Goal: Information Seeking & Learning: Learn about a topic

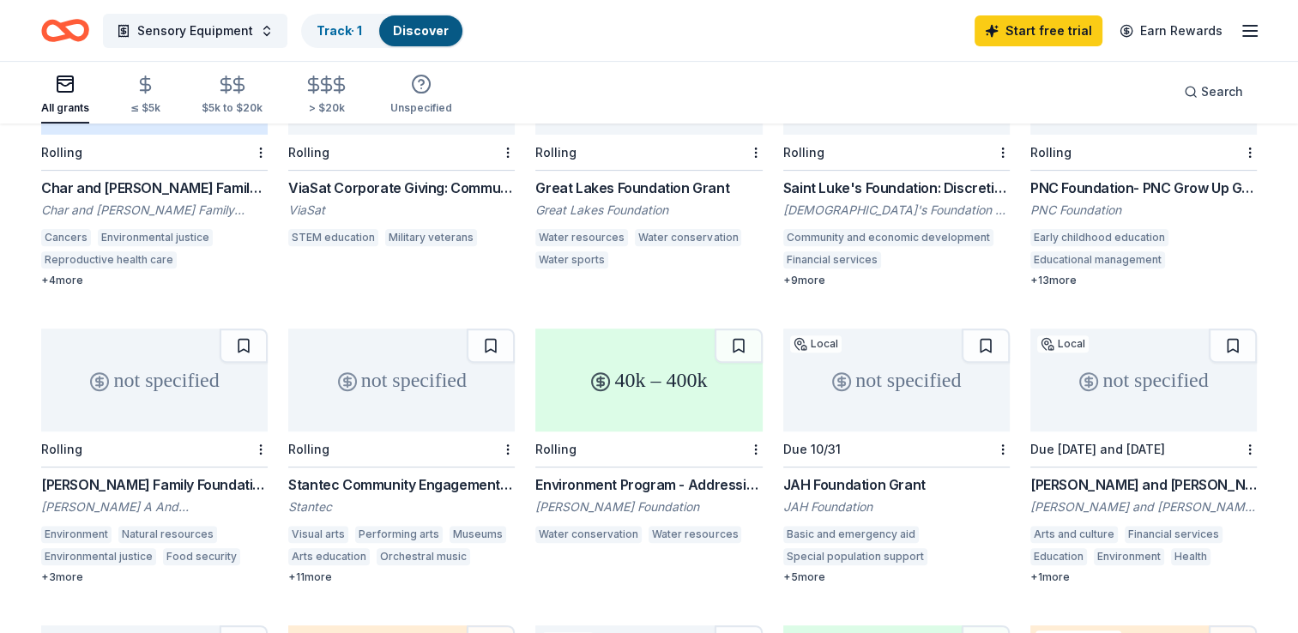
scroll to position [607, 0]
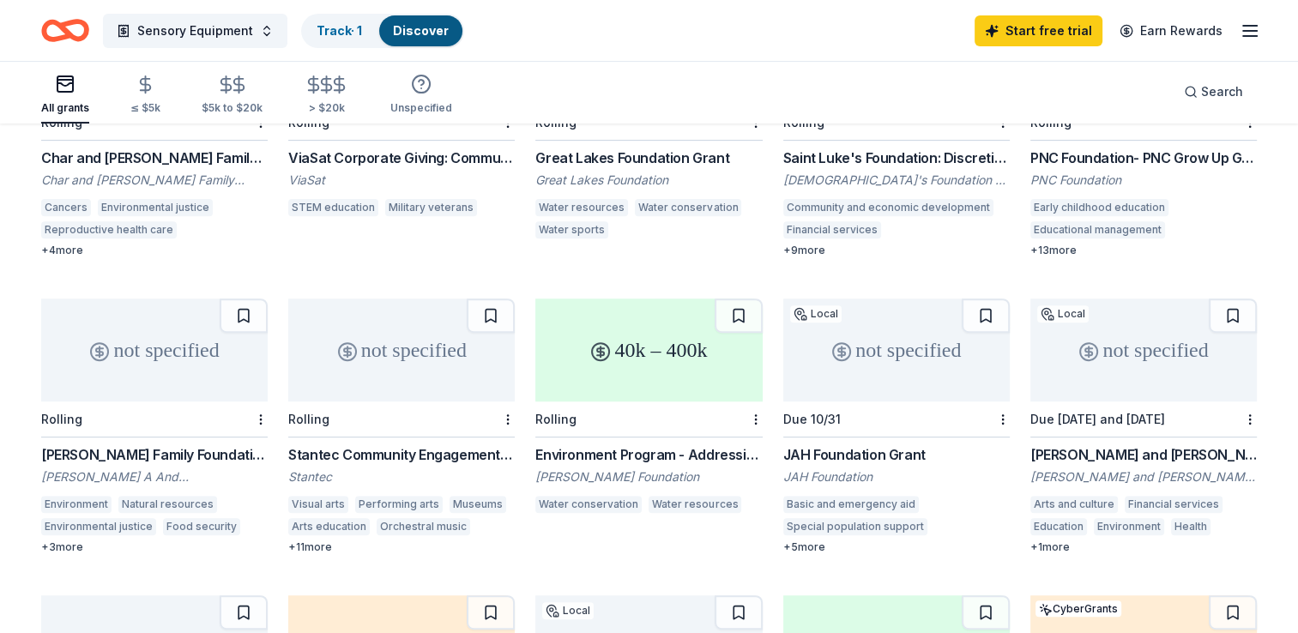
click at [312, 545] on div "+ 11 more" at bounding box center [401, 548] width 227 height 14
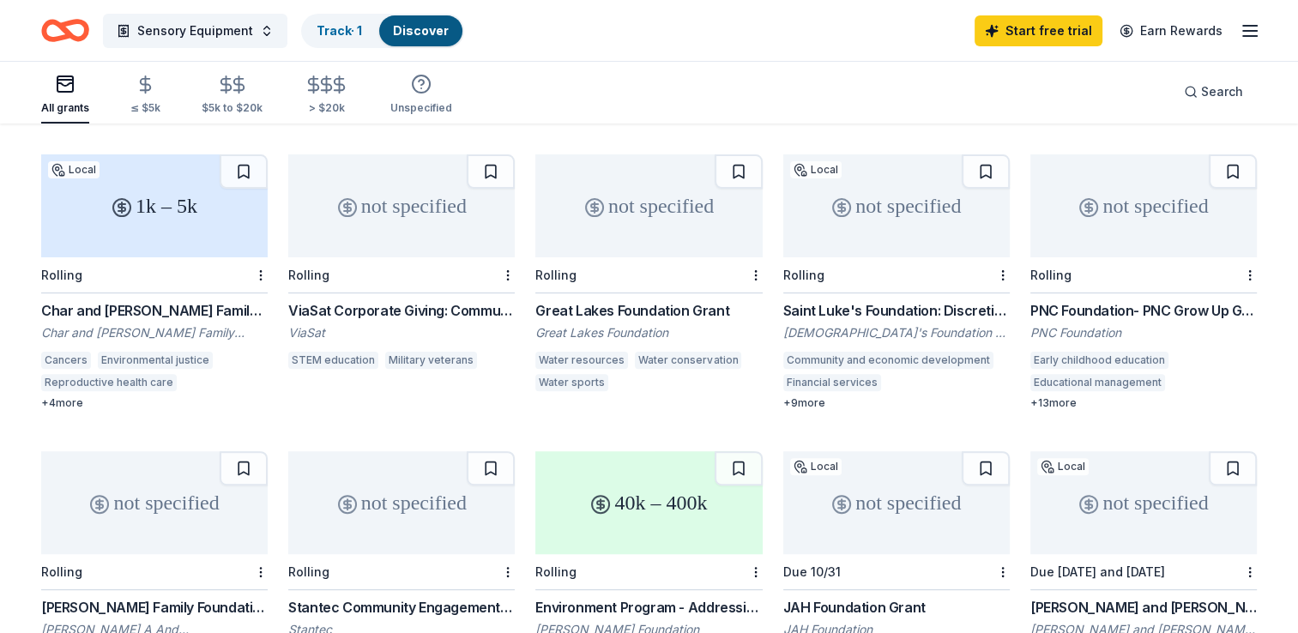
scroll to position [350, 0]
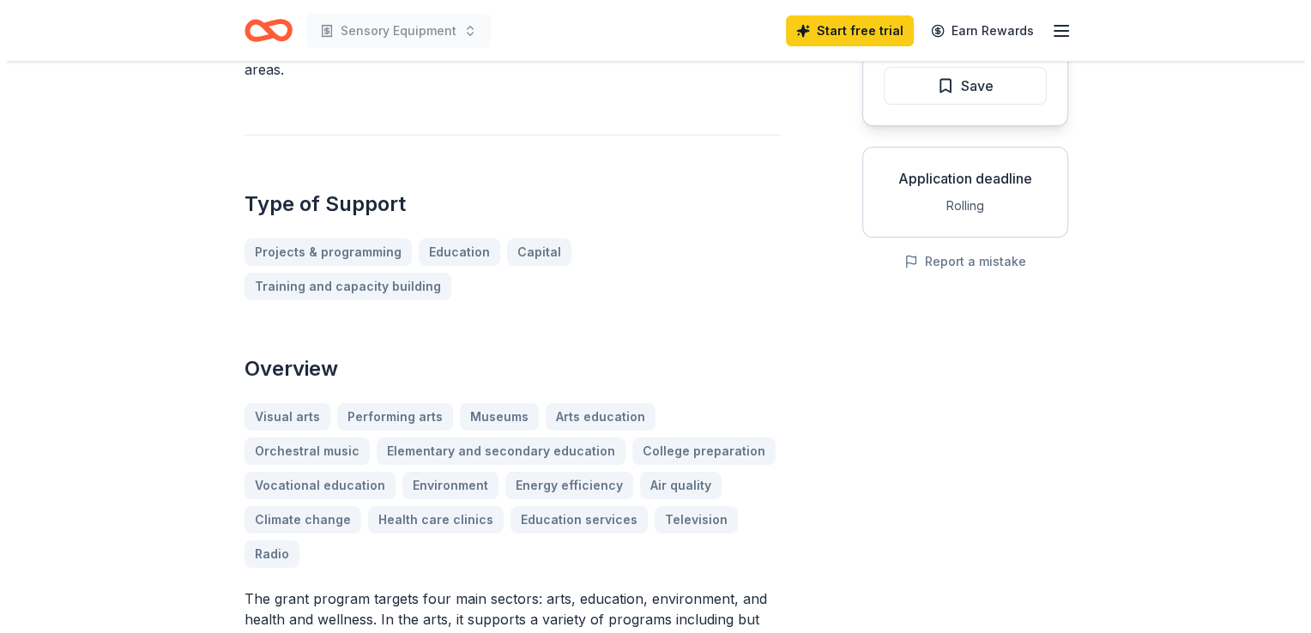
scroll to position [257, 0]
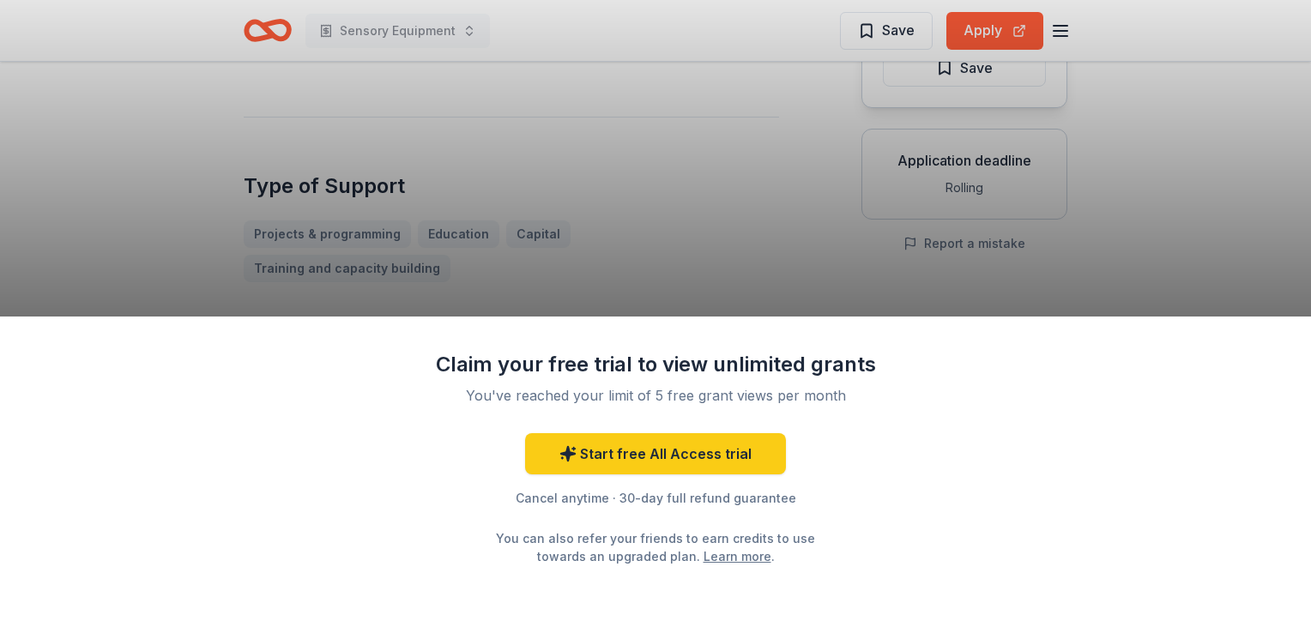
click at [734, 238] on div "Claim your free trial to view unlimited grants You've reached your limit of 5 f…" at bounding box center [655, 316] width 1311 height 633
click at [772, 173] on div "Claim your free trial to view unlimited grants You've reached your limit of 5 f…" at bounding box center [655, 316] width 1311 height 633
